Goal: Check status: Check status

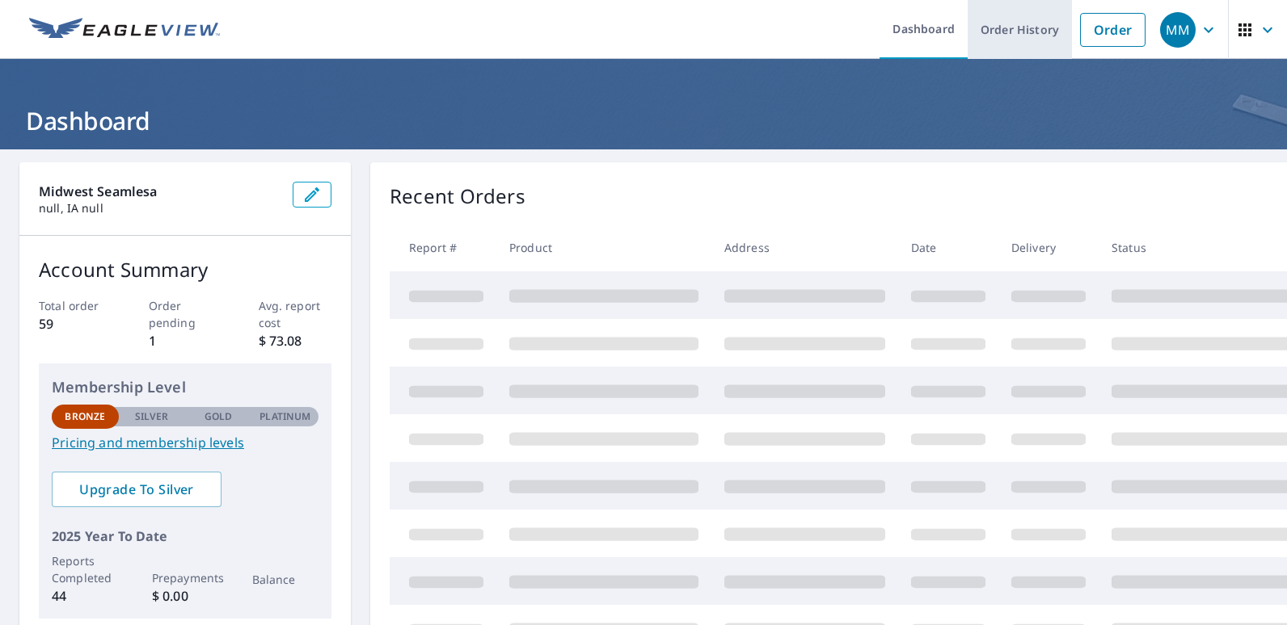
click at [1009, 34] on link "Order History" at bounding box center [1019, 29] width 104 height 59
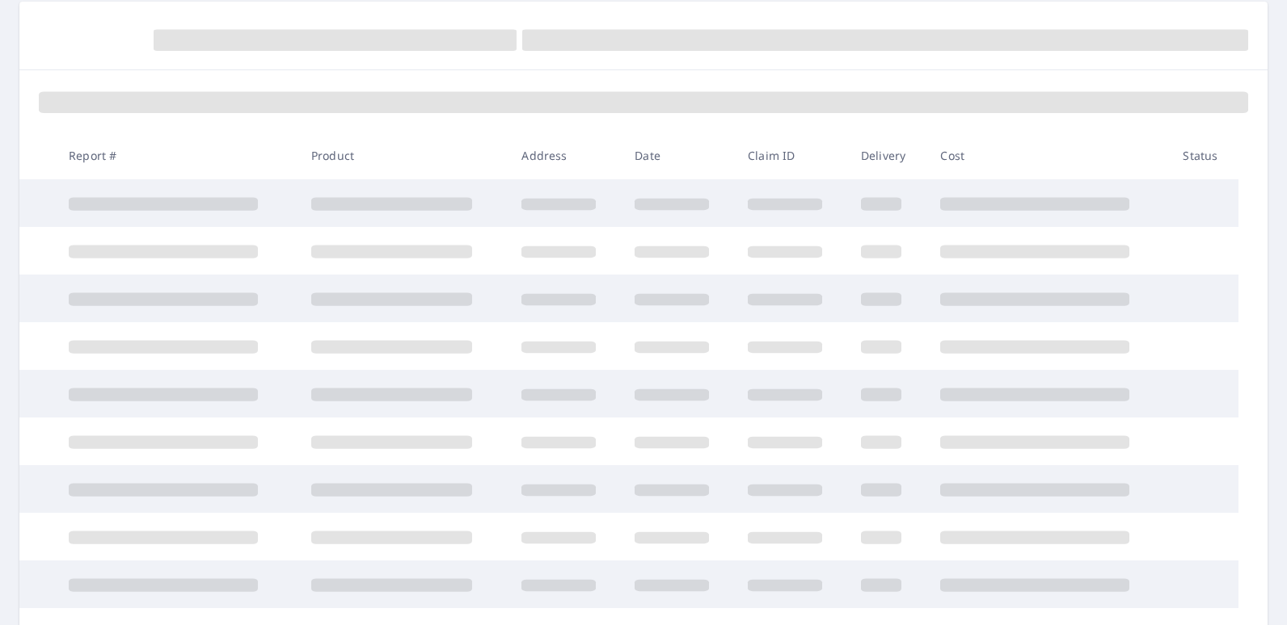
scroll to position [162, 0]
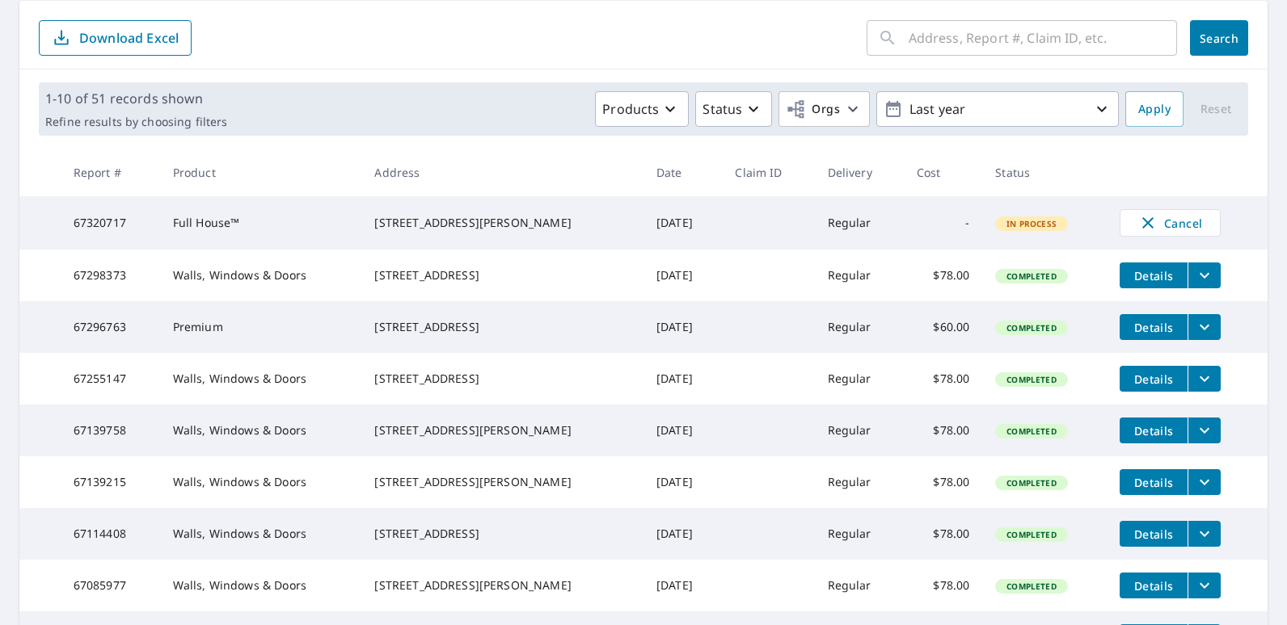
click at [213, 230] on td "Full House™" at bounding box center [261, 222] width 202 height 53
click at [91, 239] on td "67320717" at bounding box center [110, 222] width 99 height 53
click at [67, 212] on td "67320717" at bounding box center [110, 222] width 99 height 53
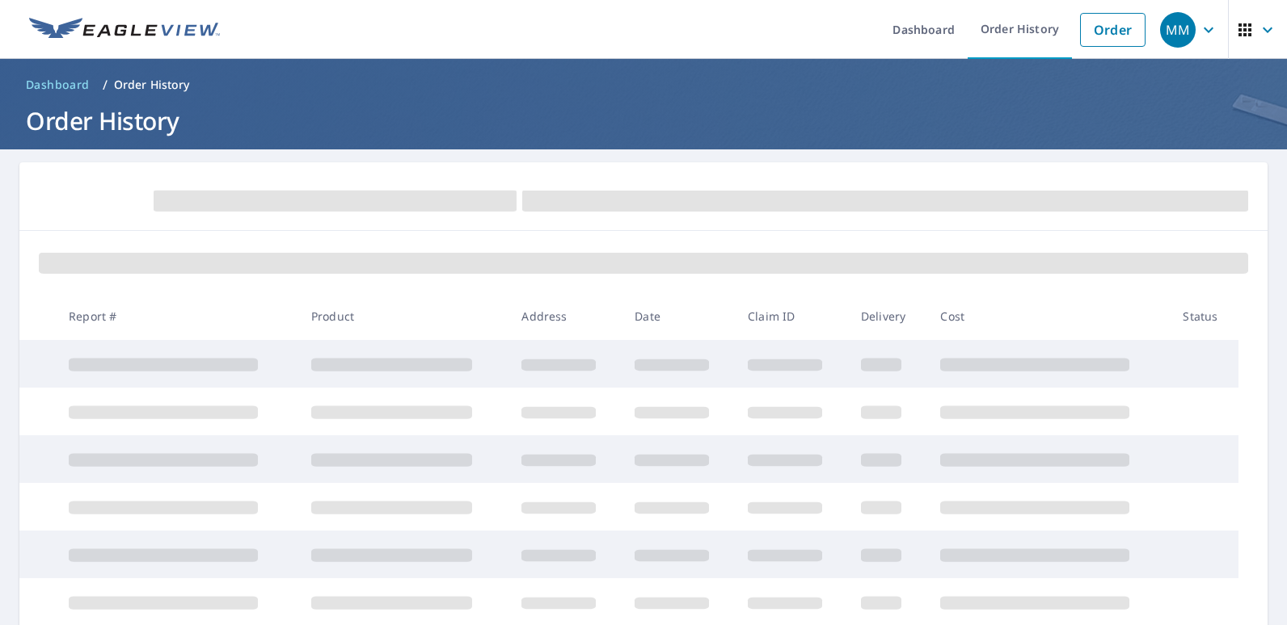
scroll to position [81, 0]
